Goal: Transaction & Acquisition: Purchase product/service

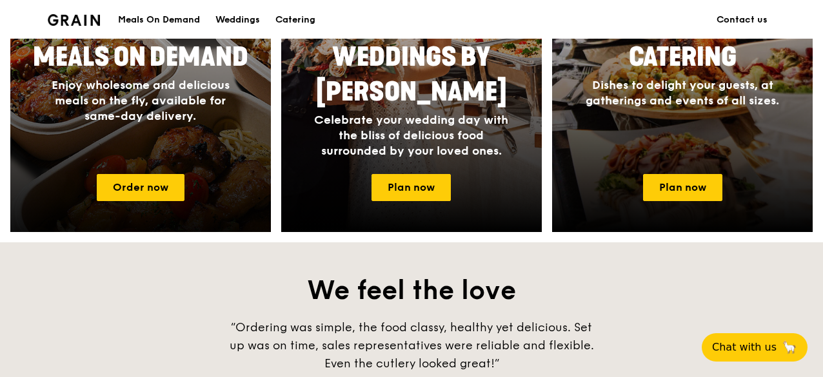
scroll to position [710, 0]
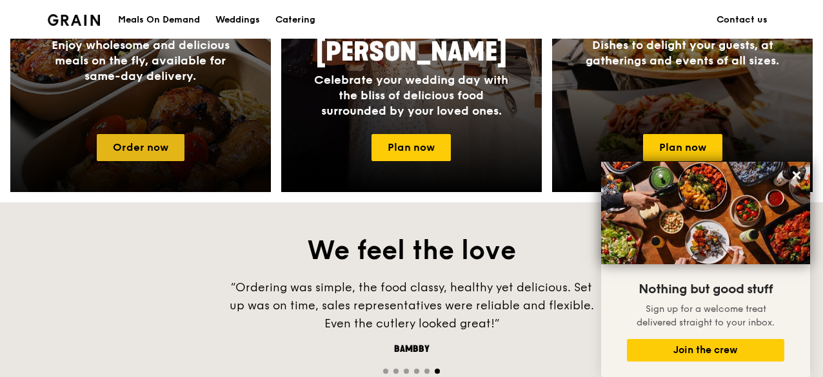
click at [164, 141] on link "Order now" at bounding box center [141, 147] width 88 height 27
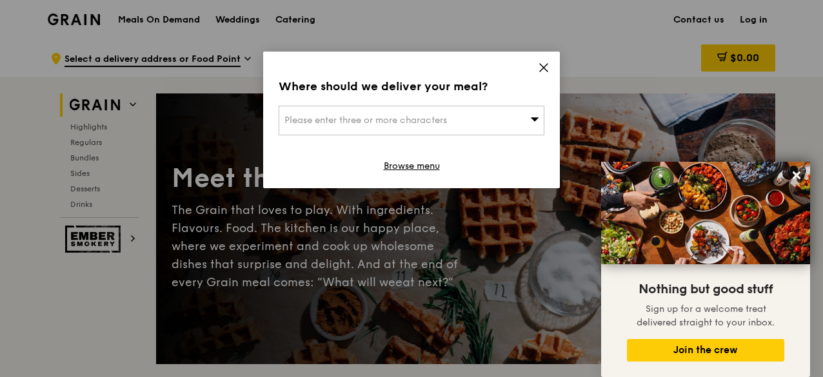
click at [507, 118] on div "Please enter three or more characters" at bounding box center [412, 121] width 266 height 30
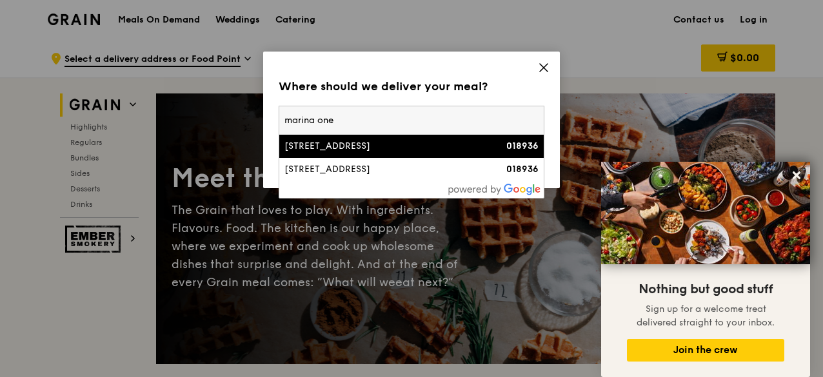
type input "marina one"
click at [455, 153] on li "[STREET_ADDRESS] 018936" at bounding box center [411, 146] width 264 height 23
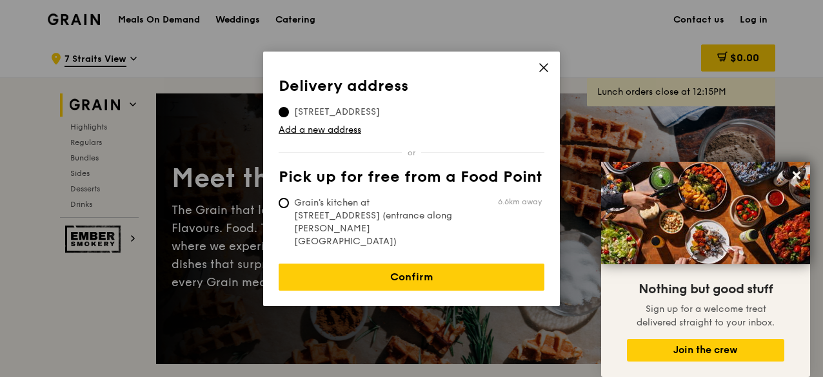
click at [432, 211] on span "Grain's kitchen at [STREET_ADDRESS] (entrance along [PERSON_NAME][GEOGRAPHIC_DA…" at bounding box center [375, 223] width 192 height 52
click at [289, 208] on input "Grain's kitchen at [STREET_ADDRESS] (entrance along [PERSON_NAME][GEOGRAPHIC_DA…" at bounding box center [284, 203] width 10 height 10
radio input "true"
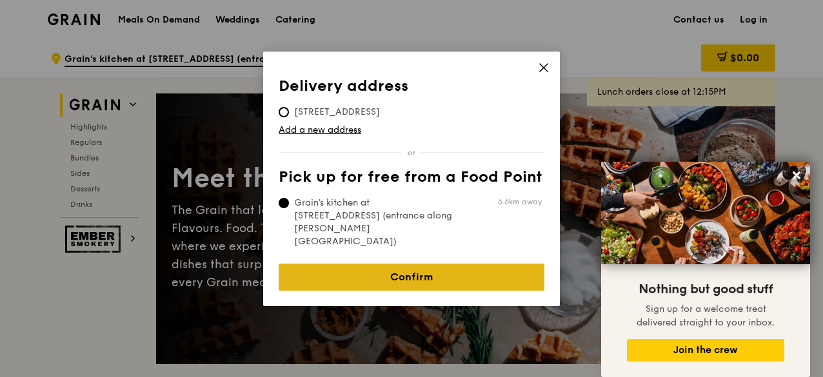
click at [435, 264] on link "Confirm" at bounding box center [412, 277] width 266 height 27
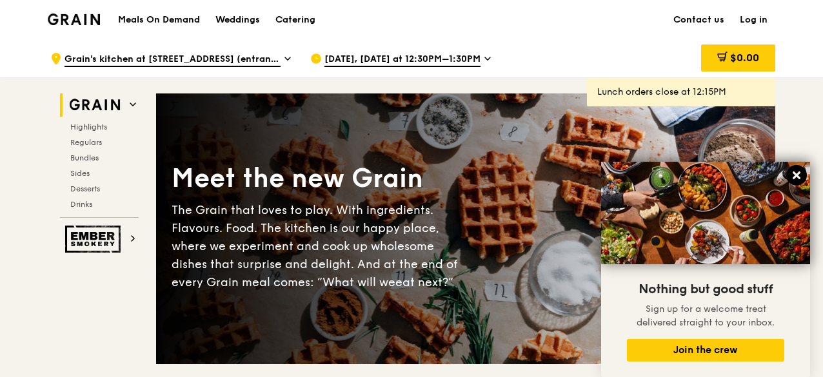
click at [791, 180] on icon at bounding box center [797, 176] width 12 height 12
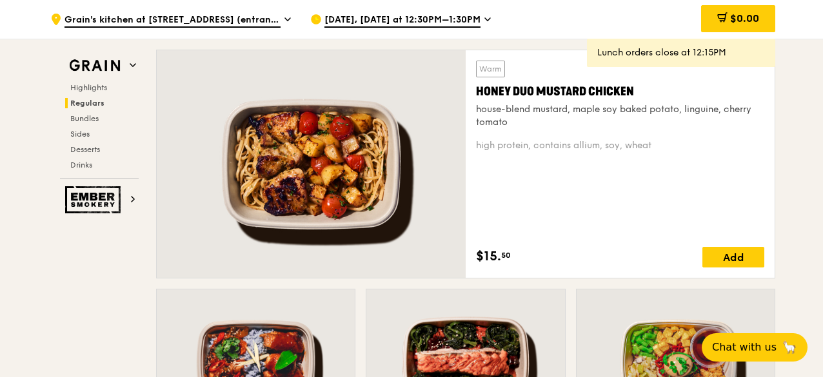
scroll to position [968, 0]
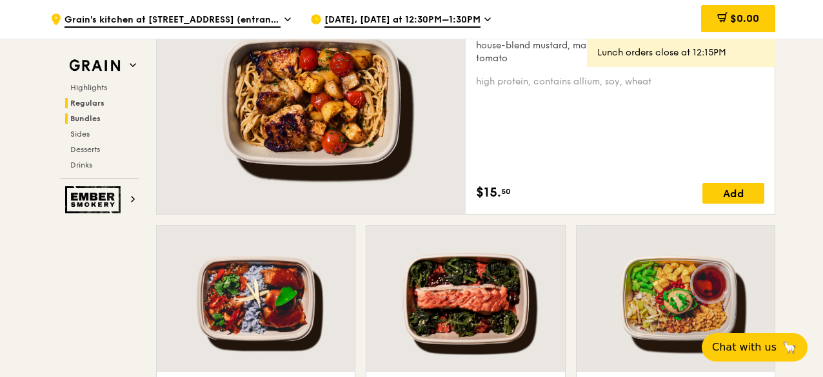
click at [95, 122] on span "Bundles" at bounding box center [85, 118] width 30 height 9
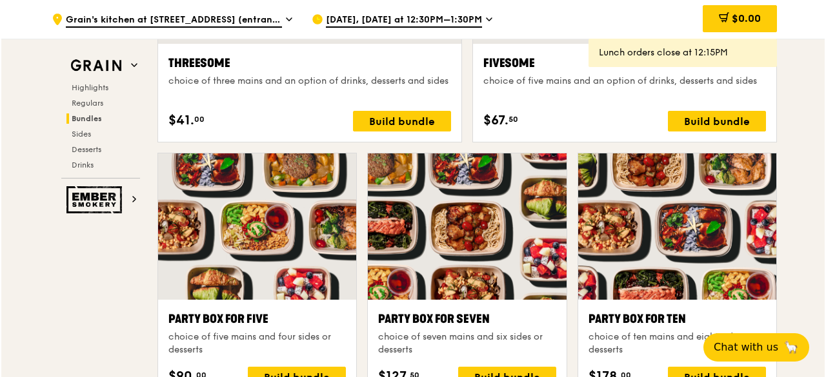
scroll to position [2628, 0]
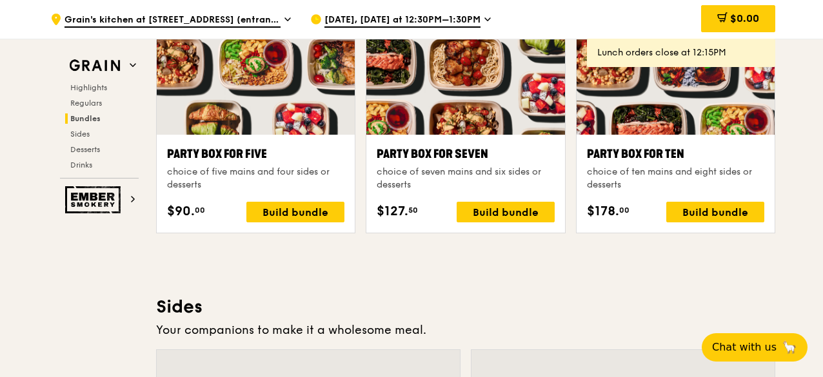
click at [512, 251] on div "Highlights Weekly rotating dishes inspired by flavours from around the world. W…" at bounding box center [465, 319] width 619 height 5064
click at [693, 166] on div "choice of ten mains and eight sides or desserts" at bounding box center [675, 179] width 177 height 26
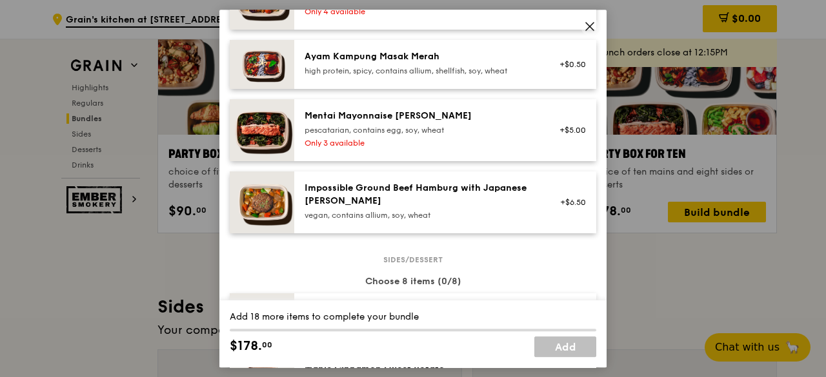
scroll to position [387, 0]
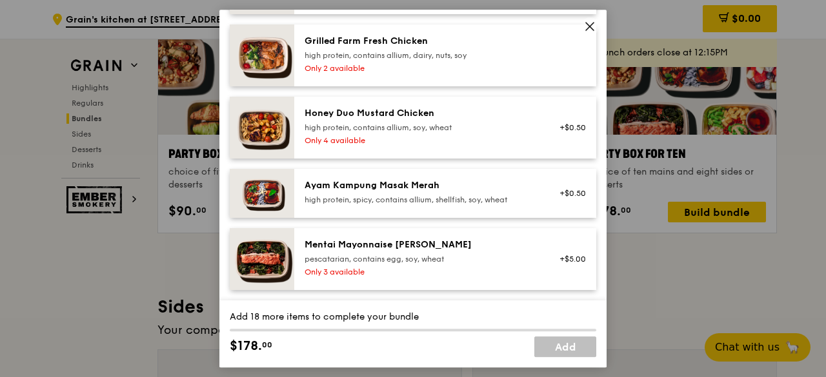
click at [467, 192] on div "Ayam Kampung Masak Merah" at bounding box center [420, 185] width 232 height 13
click at [467, 191] on div "Ayam Kampung Masak Merah" at bounding box center [420, 185] width 232 height 13
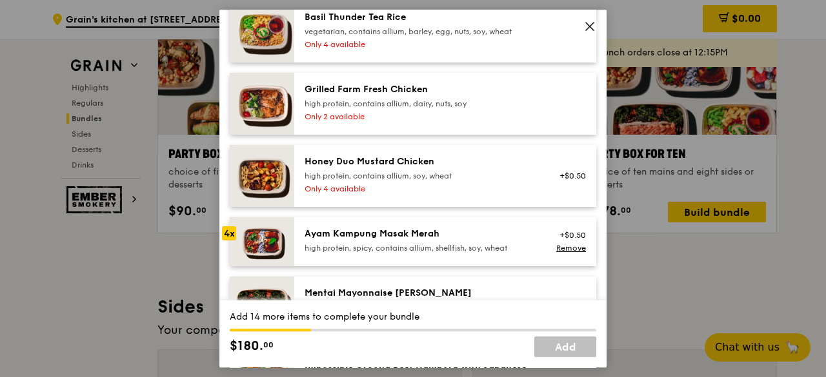
scroll to position [258, 0]
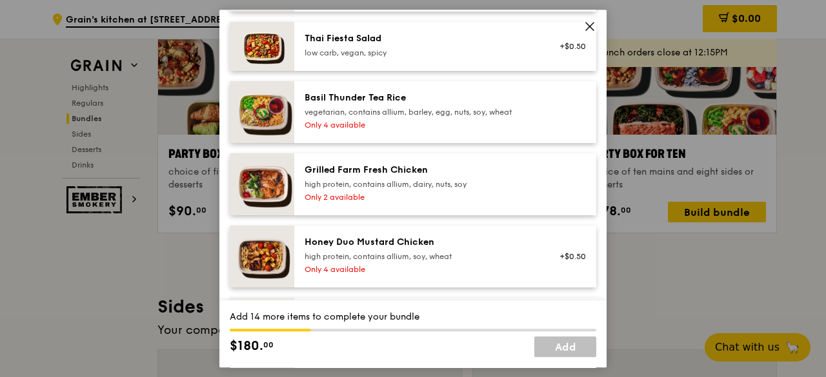
click at [435, 179] on div "high protein, contains allium, dairy, nuts, soy" at bounding box center [420, 184] width 232 height 10
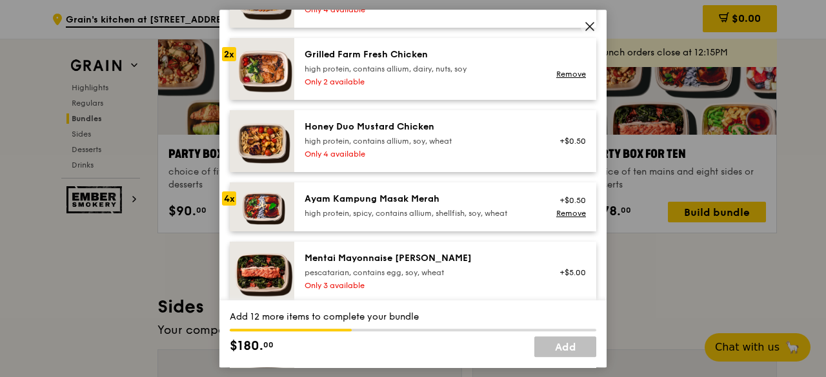
scroll to position [281, 0]
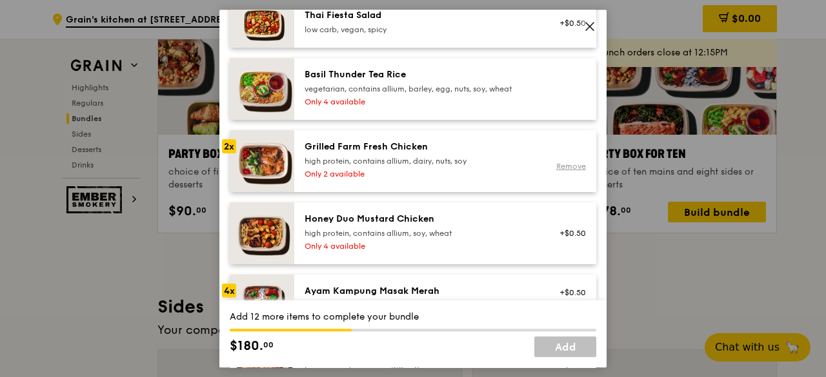
click at [565, 163] on link "Remove" at bounding box center [571, 166] width 30 height 9
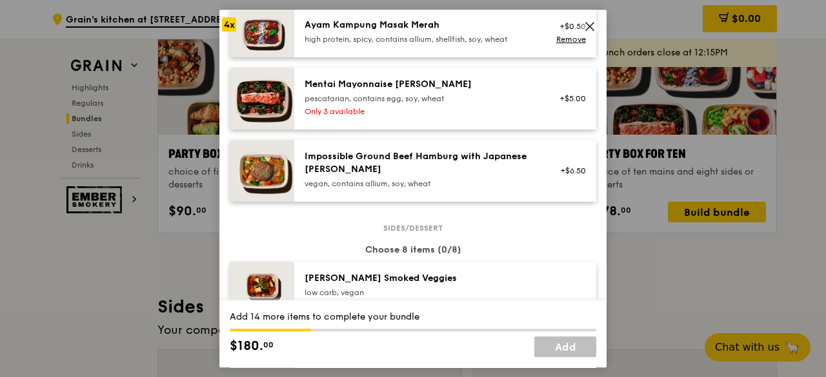
scroll to position [475, 0]
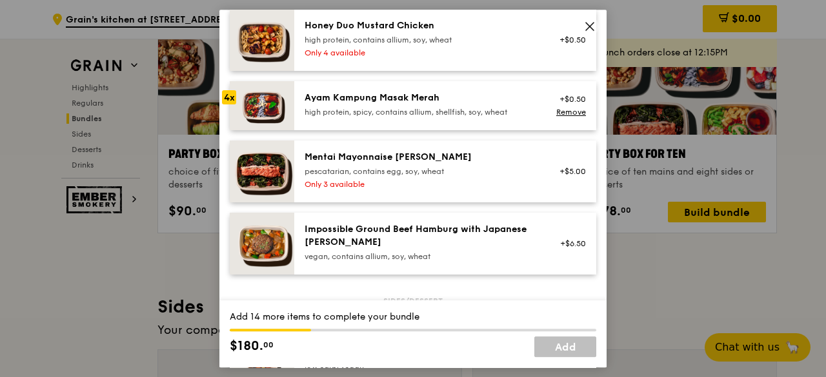
click at [431, 104] on div "Ayam Kampung Masak Merah" at bounding box center [420, 98] width 232 height 13
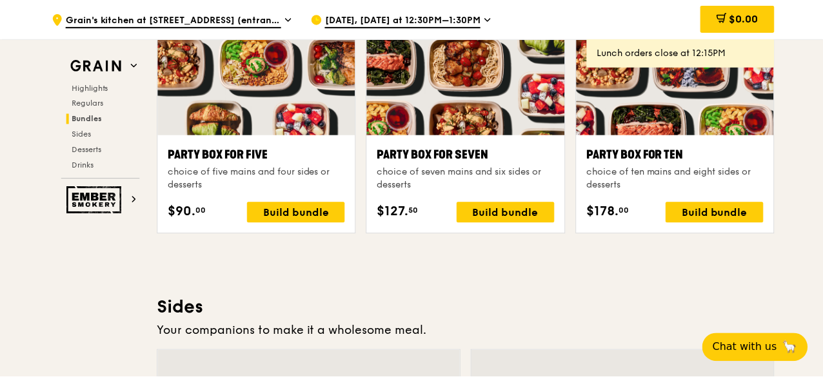
scroll to position [2628, 0]
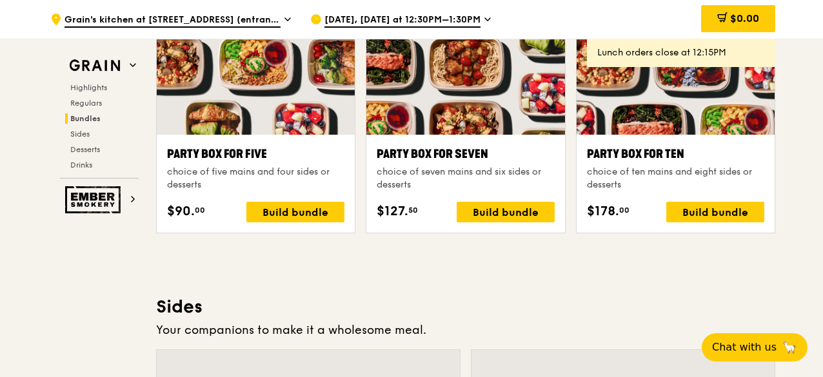
click at [364, 326] on div "Your companions to make it a wholesome meal." at bounding box center [465, 330] width 619 height 18
